Goal: Task Accomplishment & Management: Manage account settings

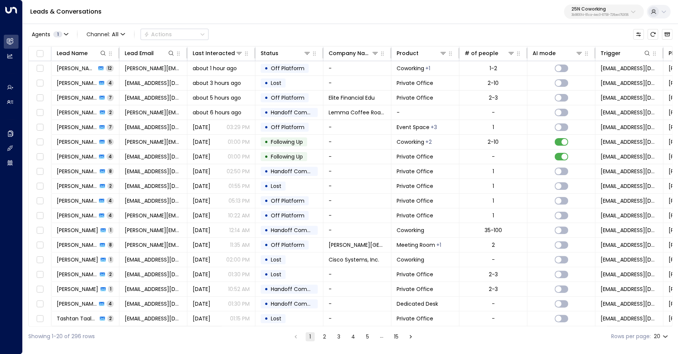
click at [591, 8] on p "25N Coworking" at bounding box center [599, 9] width 57 height 5
type input "*********"
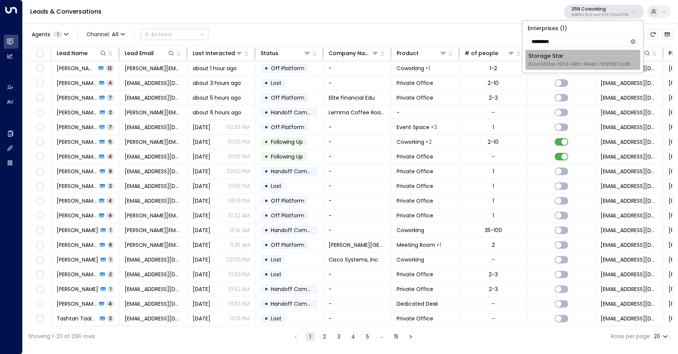
click at [559, 70] on li "Storage Star ID: bc340fee-f559-48fc-84eb-70f3f6817ad8" at bounding box center [582, 60] width 115 height 20
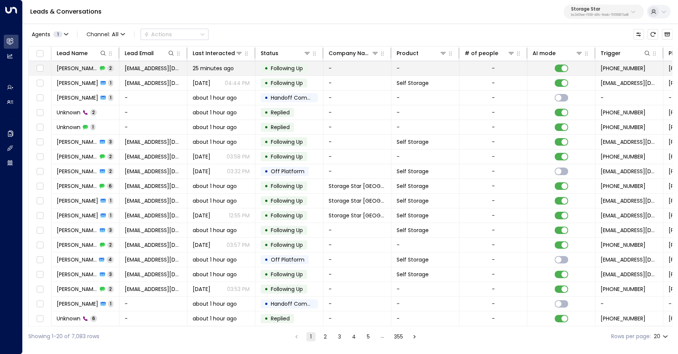
click at [64, 67] on span "[PERSON_NAME]" at bounding box center [77, 69] width 41 height 8
